Goal: Transaction & Acquisition: Book appointment/travel/reservation

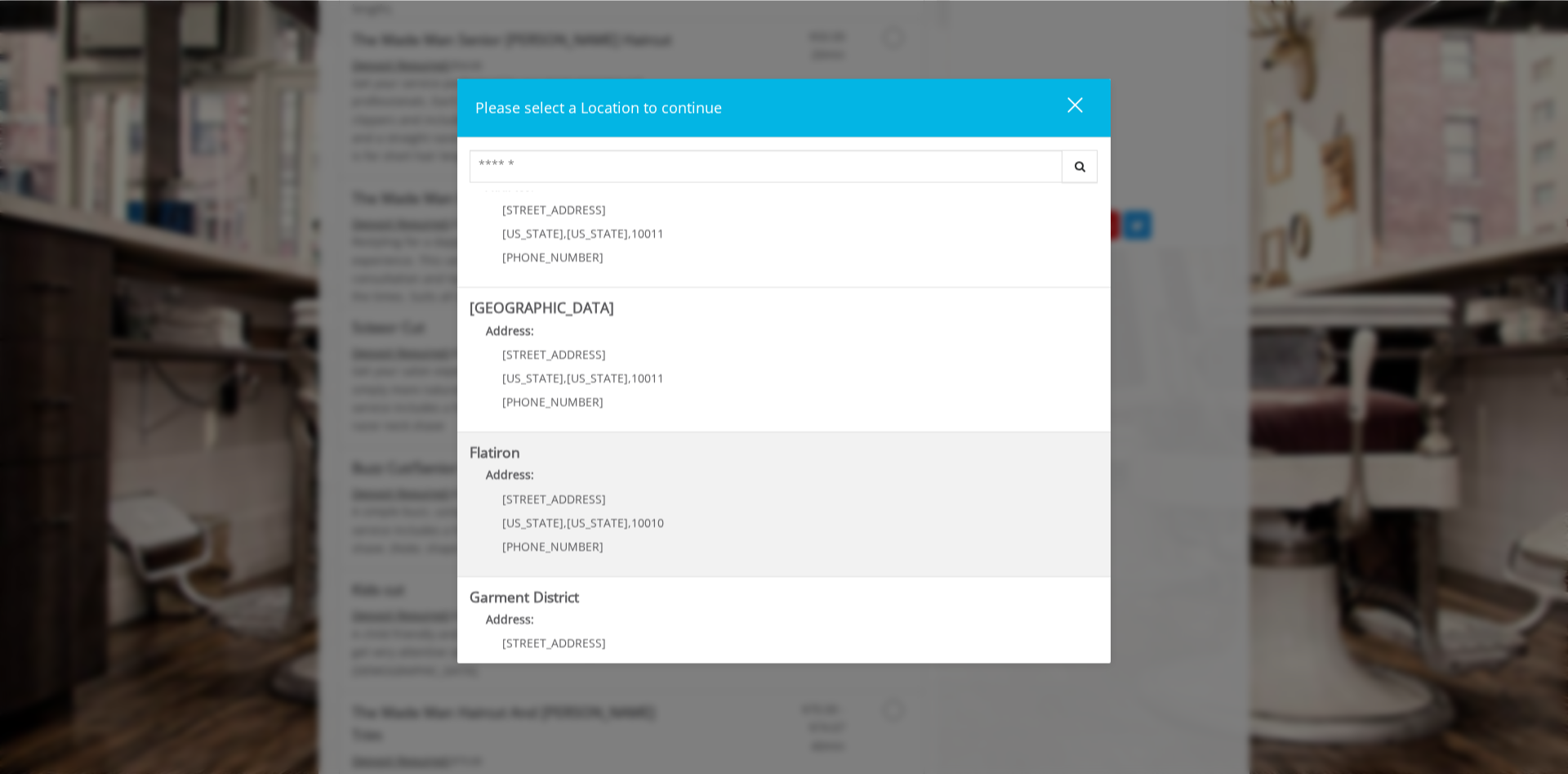
scroll to position [257, 0]
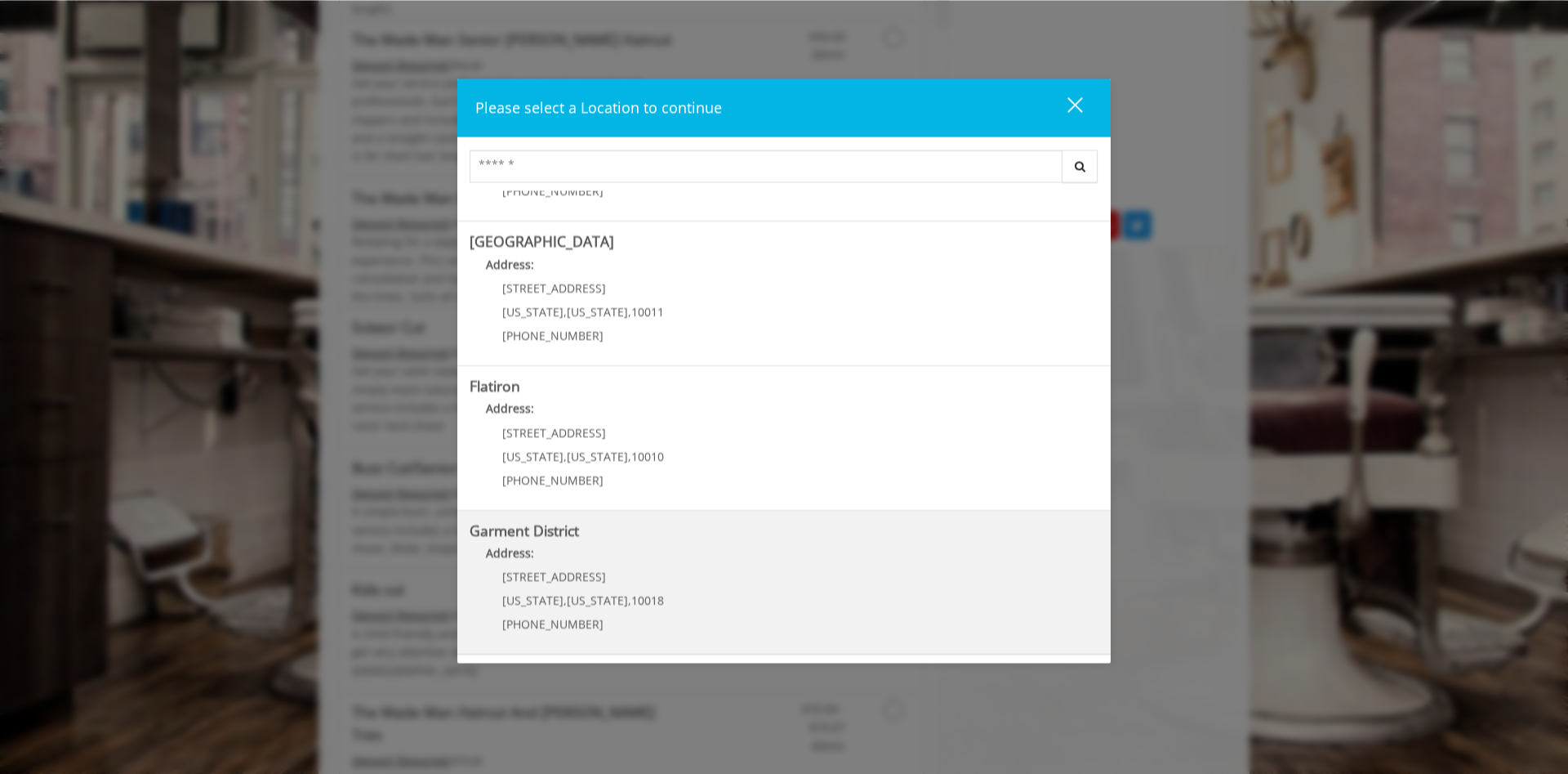
click at [792, 551] on District "Address:" at bounding box center [784, 557] width 629 height 26
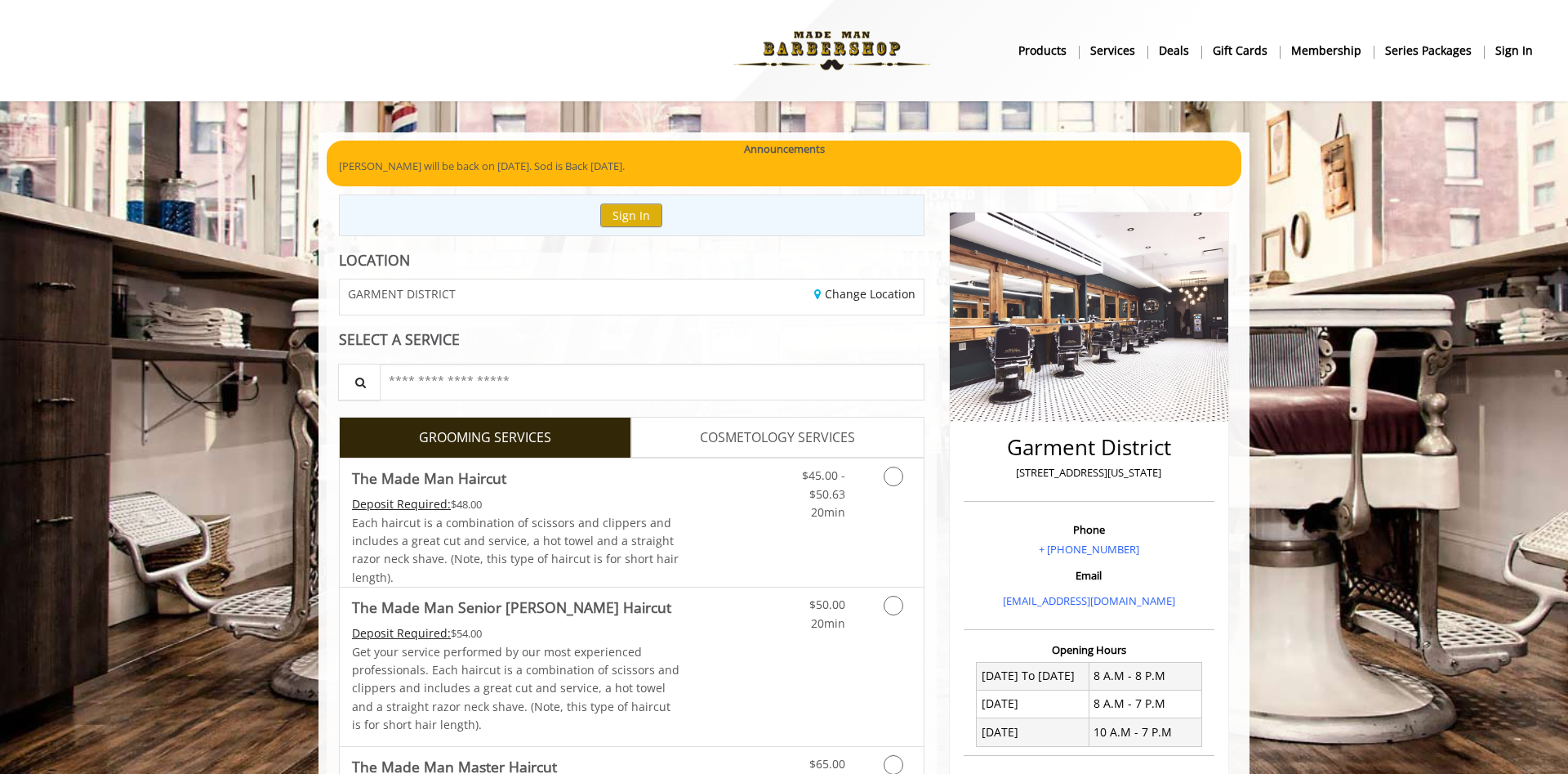
click at [789, 300] on div "Change Location" at bounding box center [784, 297] width 304 height 35
click at [857, 295] on link "Change Location" at bounding box center [865, 294] width 101 height 16
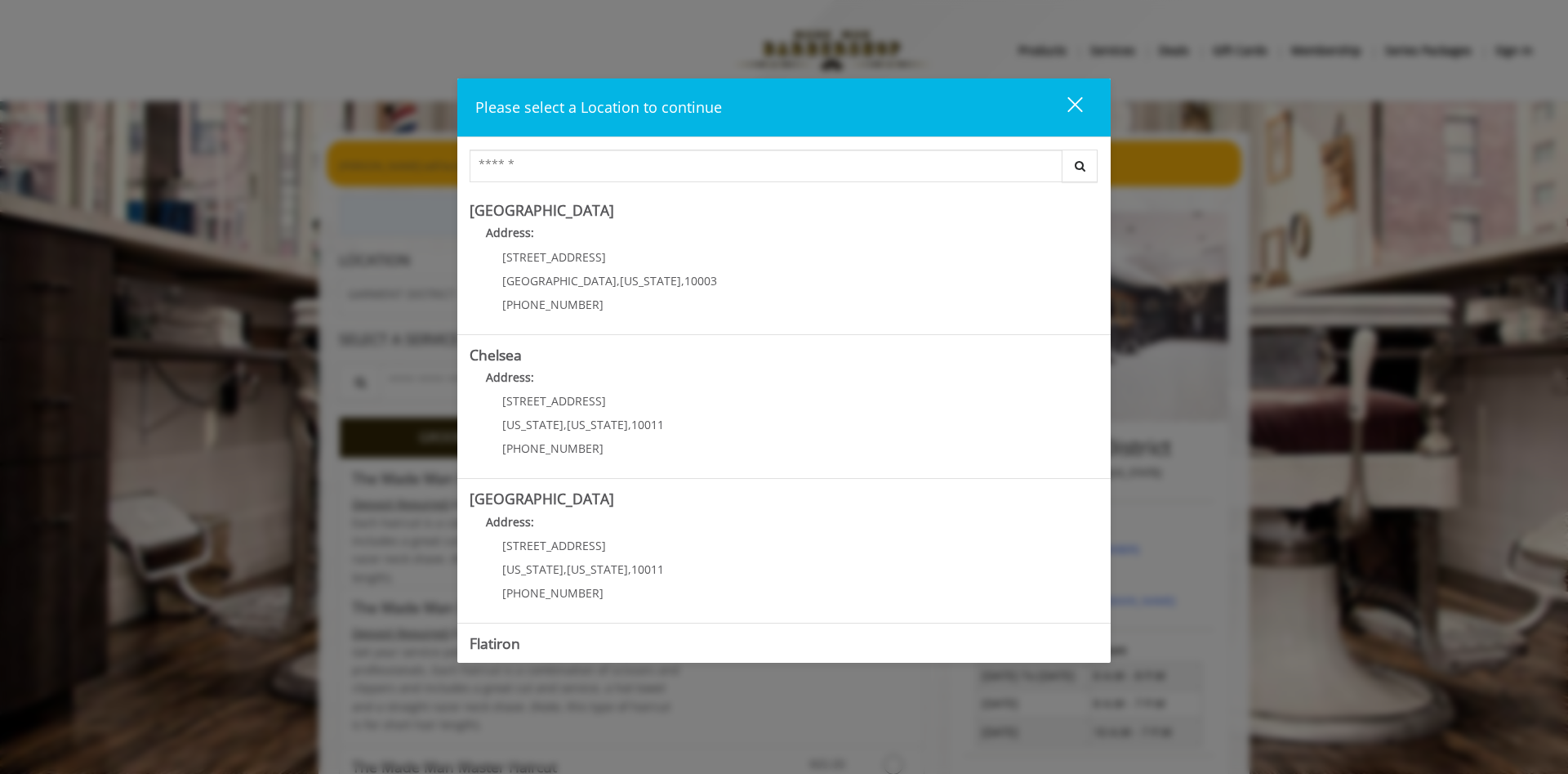
click at [1241, 313] on div "Please select a Location to continue close Search Greenwich Village Address: 60…" at bounding box center [784, 387] width 1568 height 774
click at [1084, 112] on button "close" at bounding box center [1065, 107] width 55 height 33
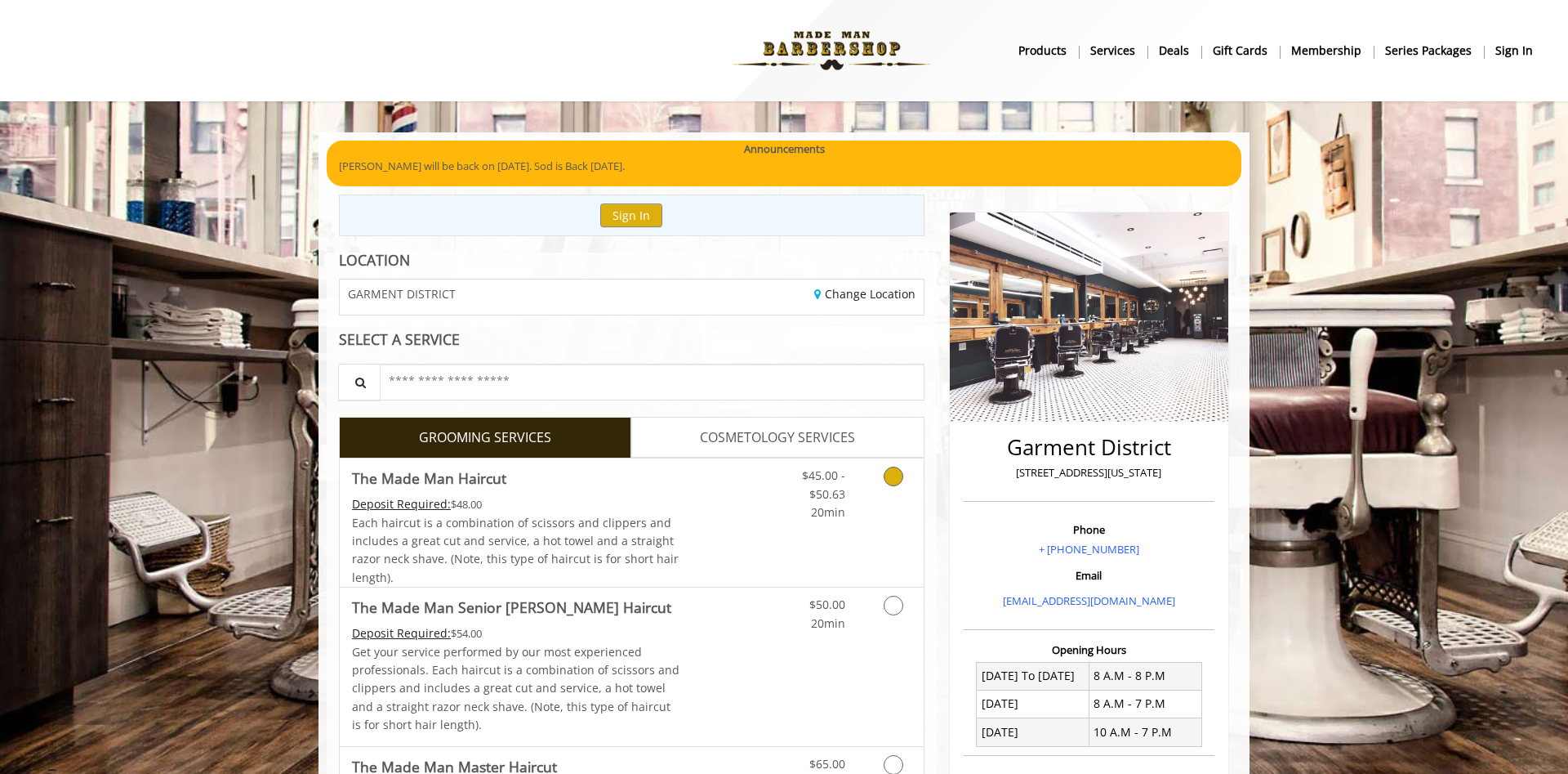
scroll to position [22, 0]
